Goal: Navigation & Orientation: Understand site structure

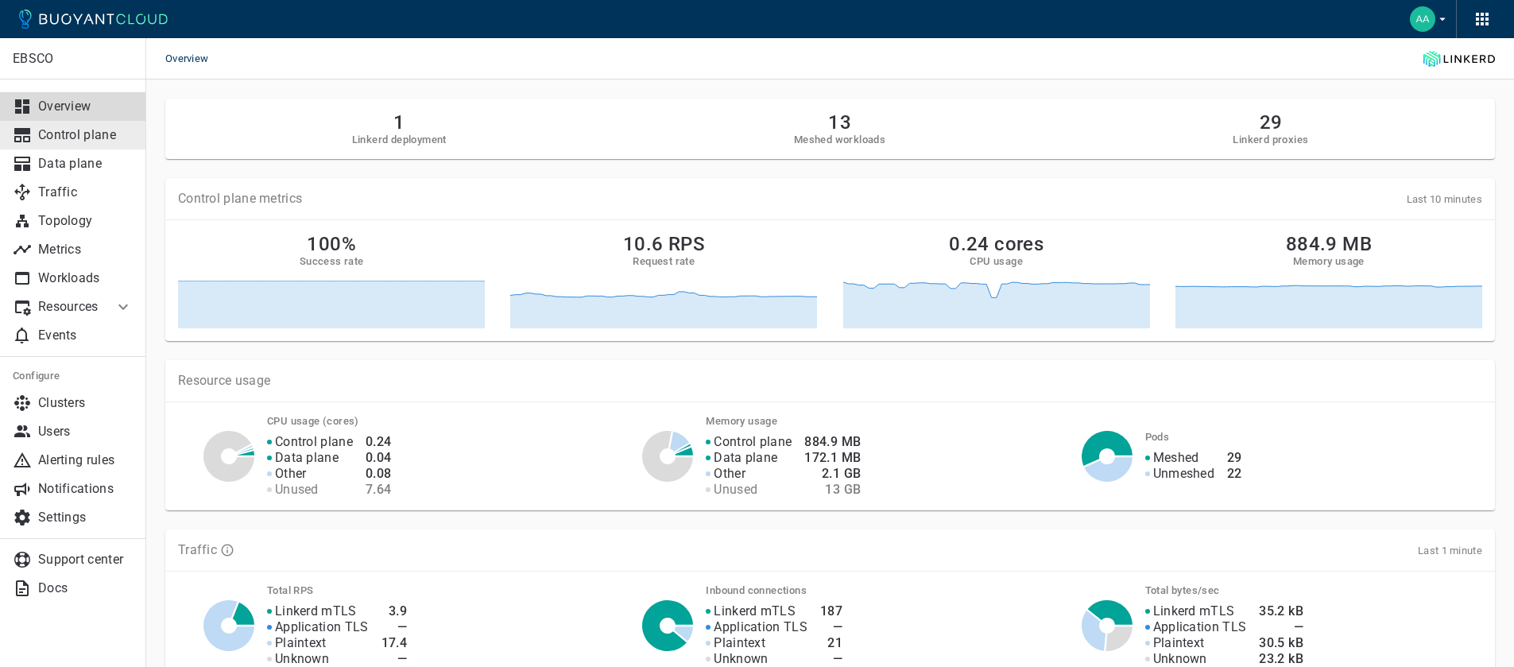
click at [84, 138] on p "Control plane" at bounding box center [85, 135] width 95 height 16
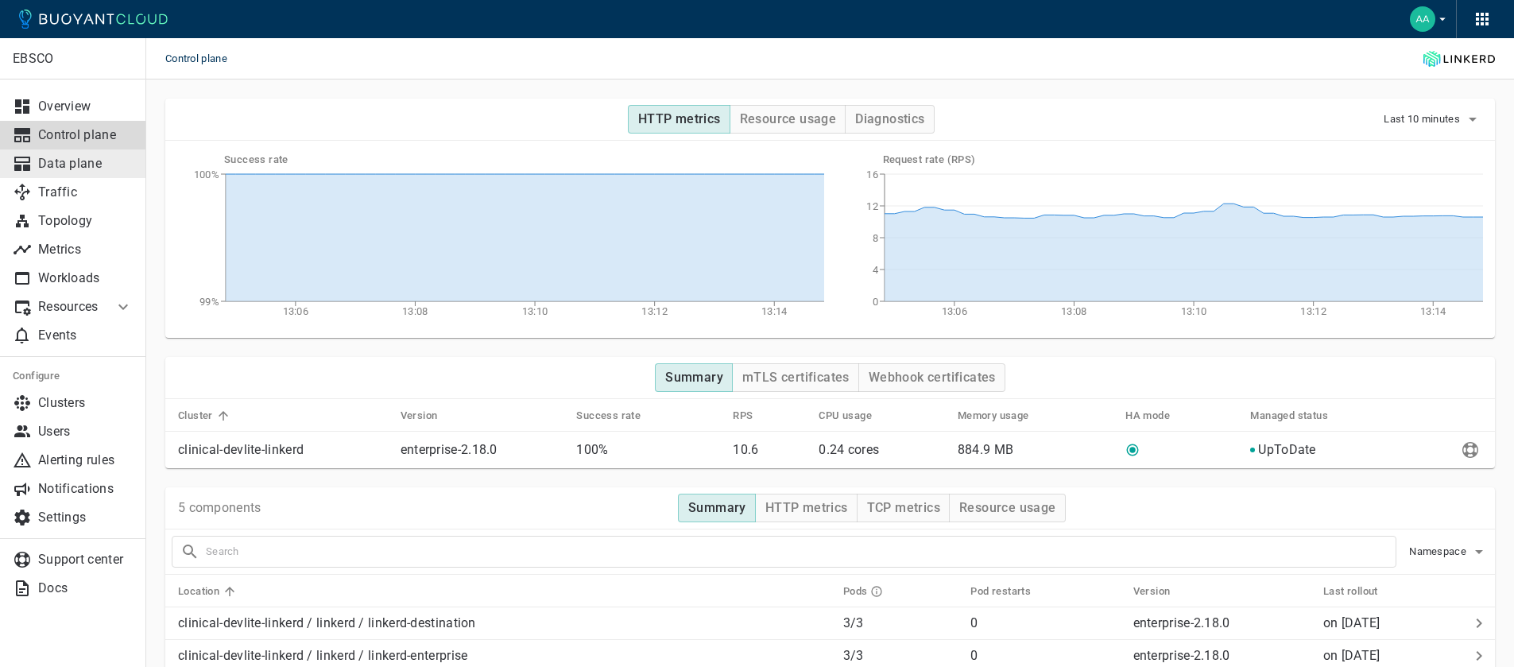
click at [102, 166] on p "Data plane" at bounding box center [85, 164] width 95 height 16
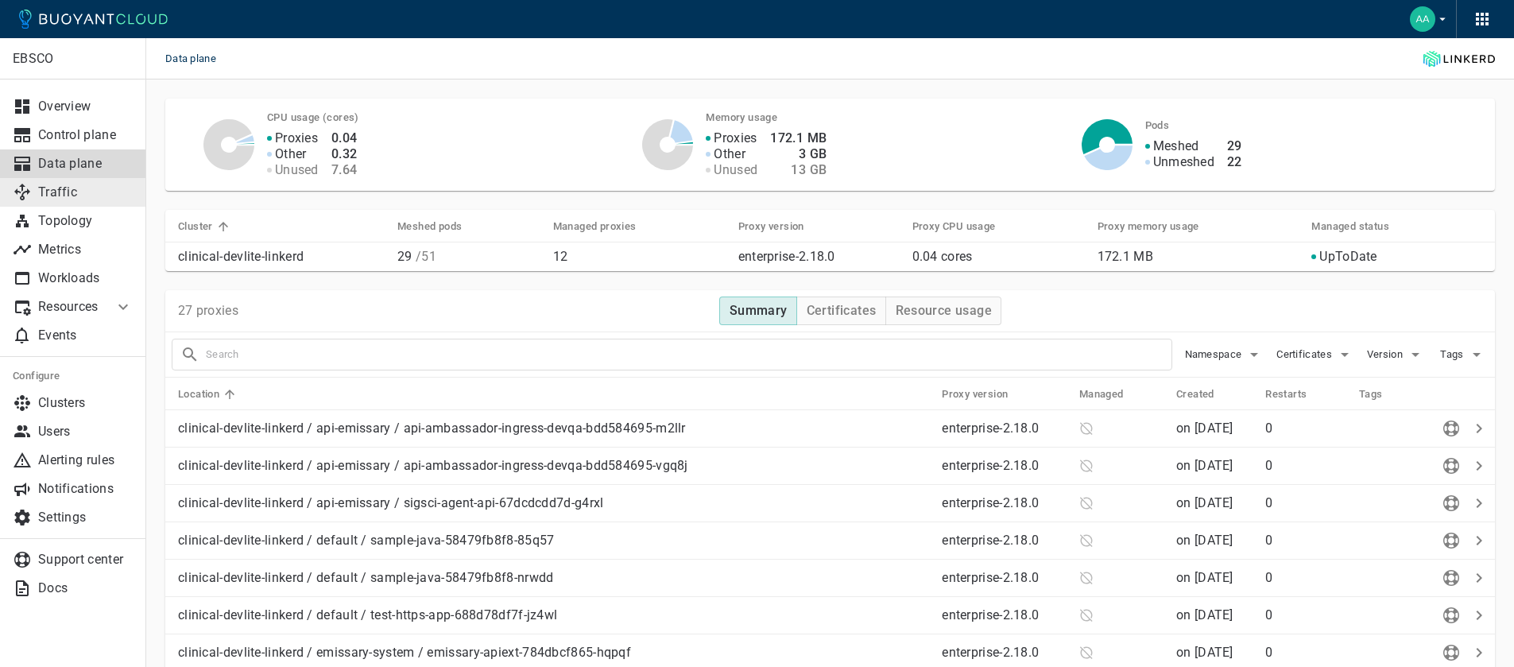
click at [60, 190] on p "Traffic" at bounding box center [85, 192] width 95 height 16
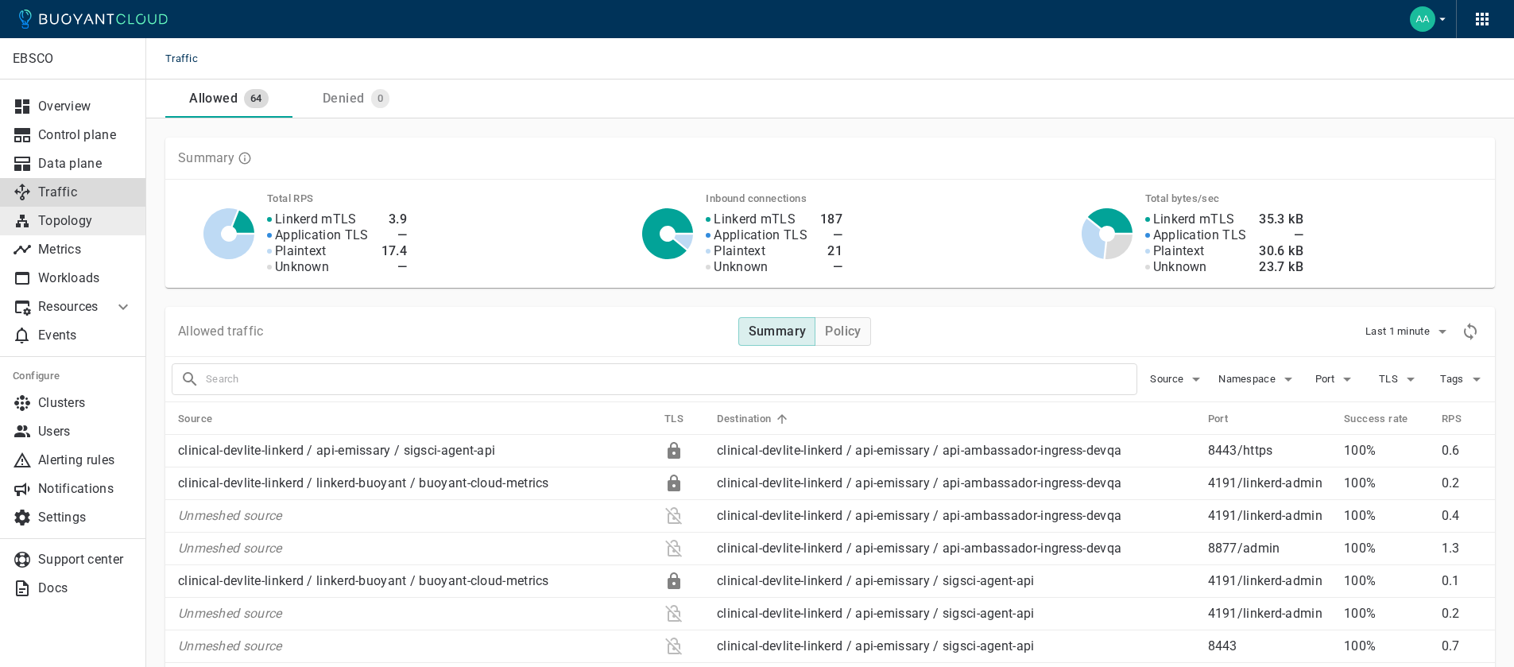
click at [74, 230] on link "Topology" at bounding box center [72, 221] width 145 height 29
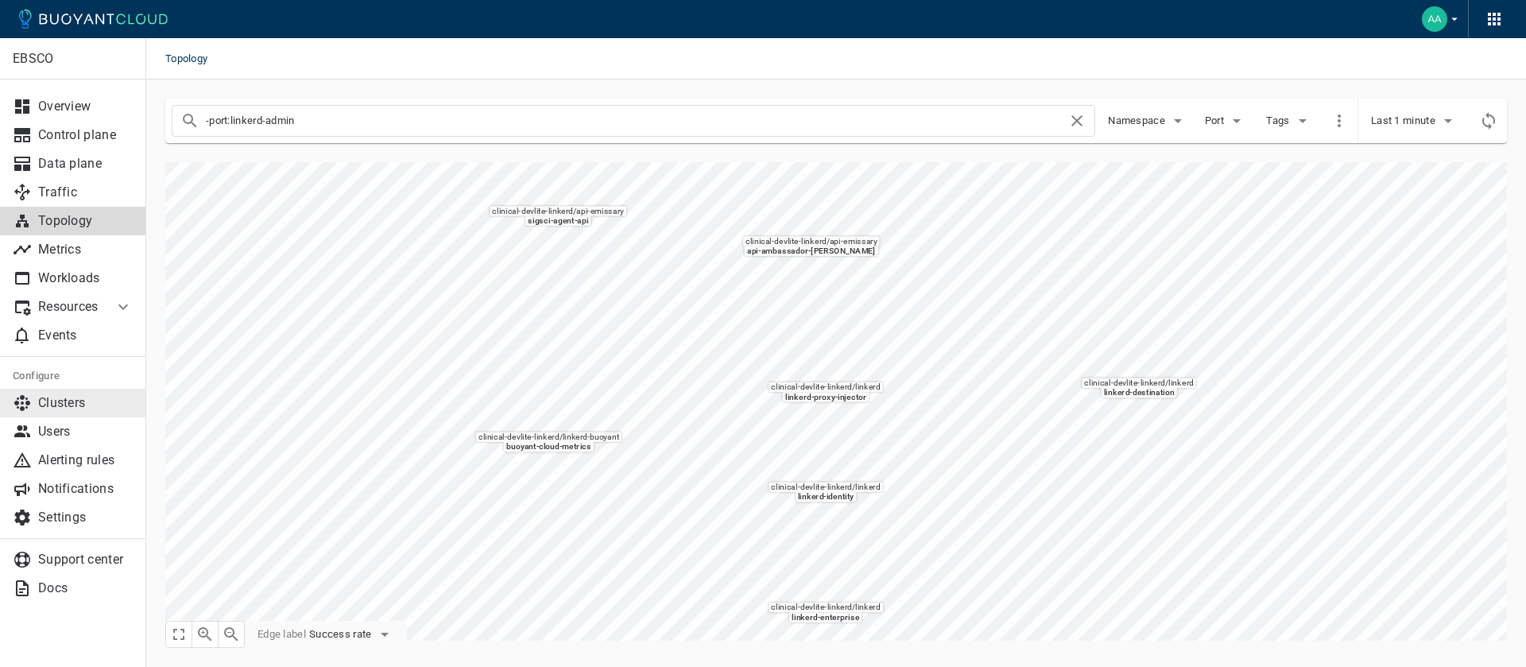
click at [76, 405] on p "Clusters" at bounding box center [85, 403] width 95 height 16
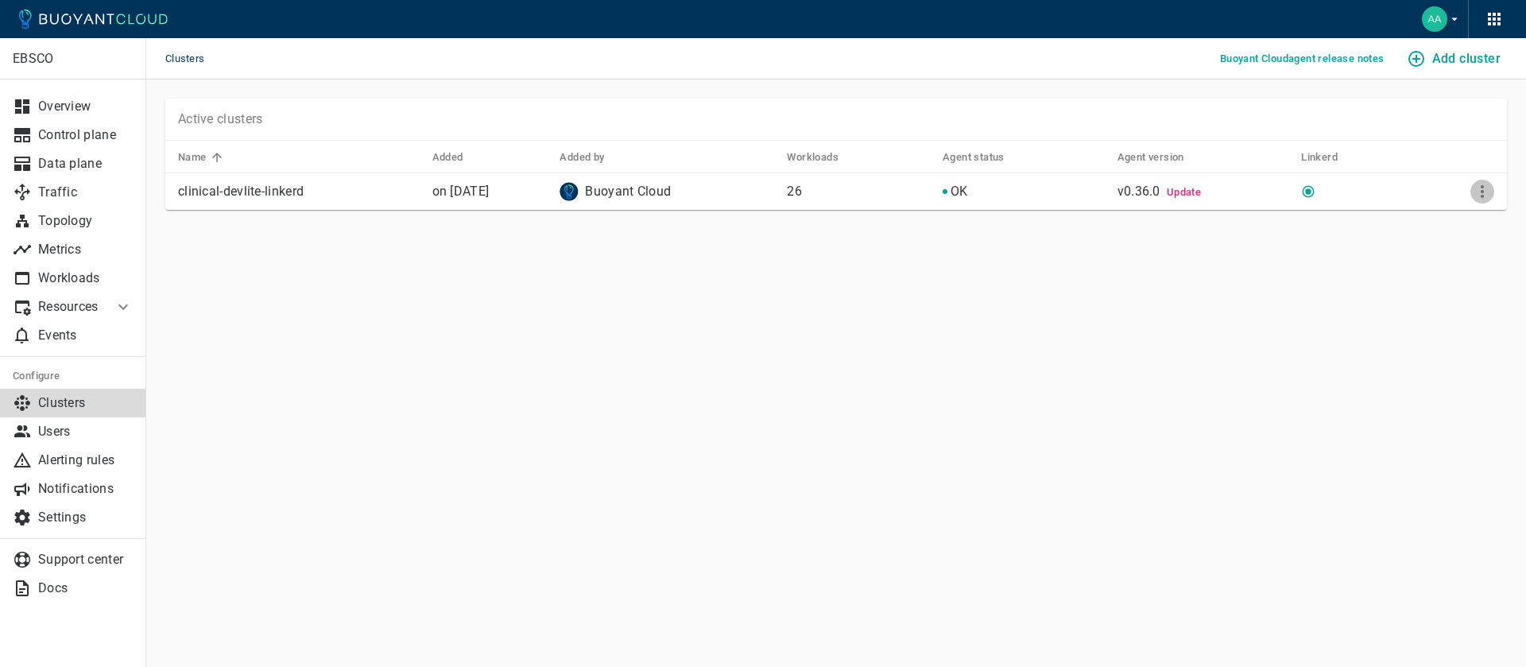
click at [1486, 188] on icon "More" at bounding box center [1482, 191] width 19 height 19
click at [1113, 307] on div at bounding box center [763, 333] width 1526 height 667
click at [110, 122] on link "Control plane" at bounding box center [72, 135] width 145 height 29
